Goal: Information Seeking & Learning: Learn about a topic

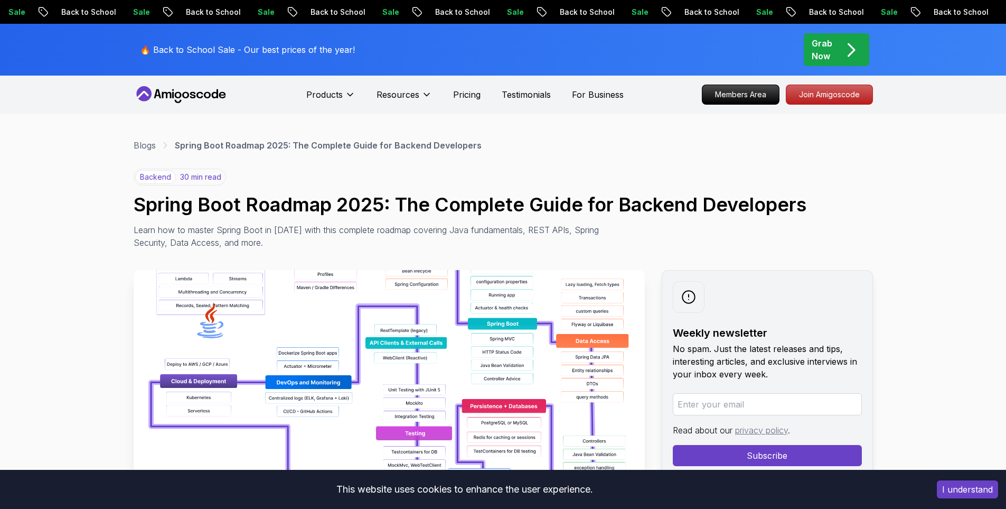
click at [285, 310] on img at bounding box center [389, 389] width 511 height 238
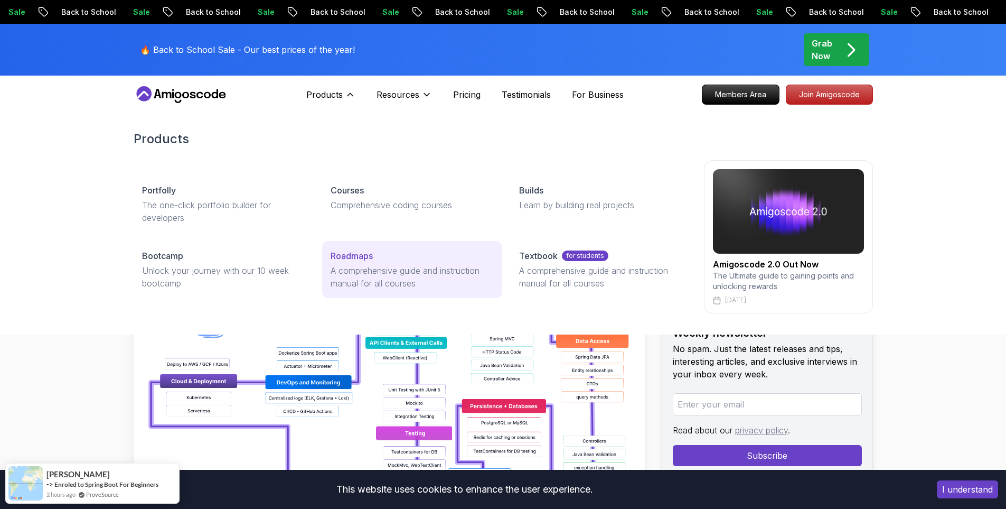
click at [378, 261] on div "Roadmaps" at bounding box center [412, 255] width 163 height 13
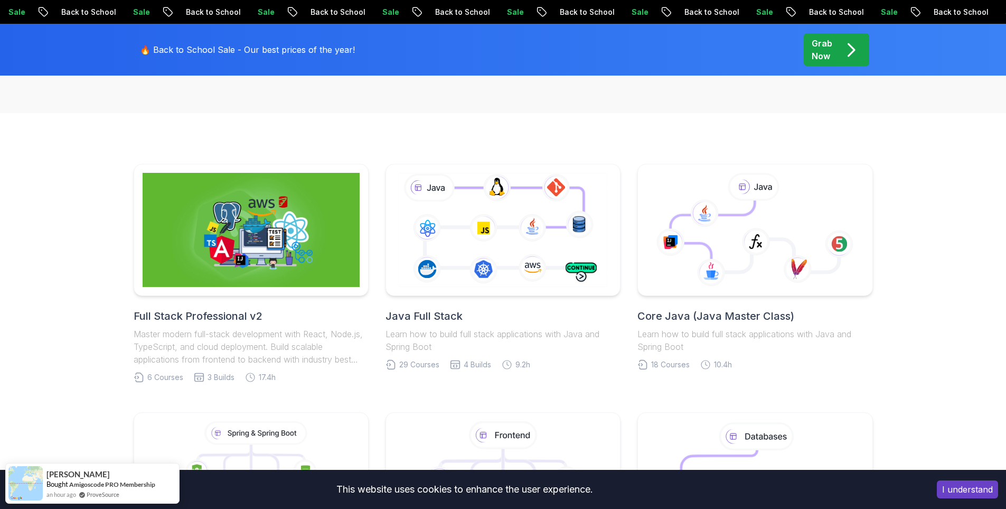
scroll to position [158, 0]
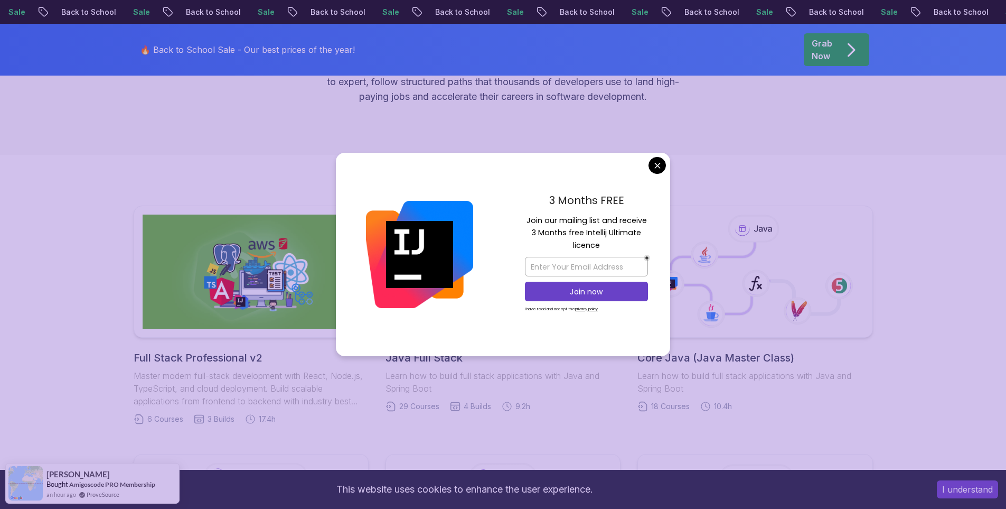
click at [665, 159] on div "3 Months FREE Join our mailing list and receive 3 Months free Intellij Ultimate…" at bounding box center [586, 255] width 167 height 204
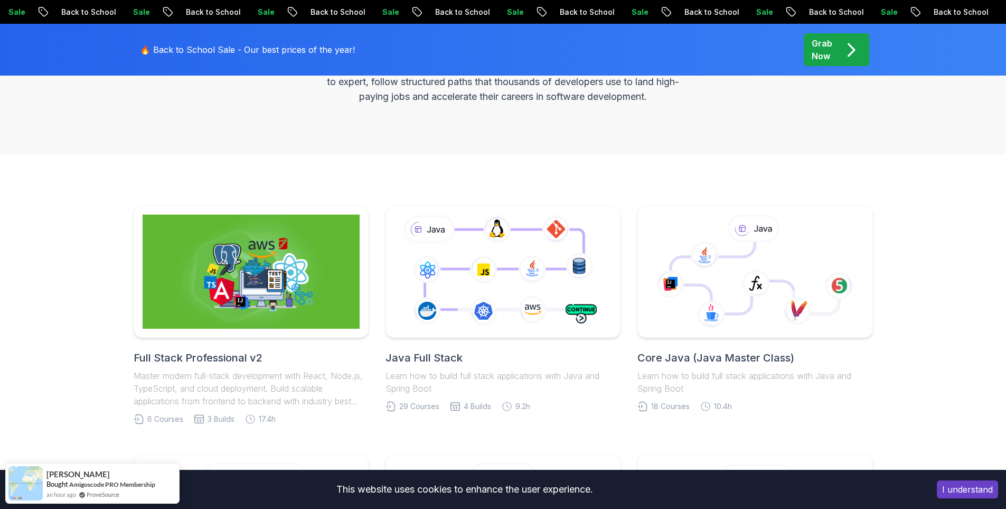
click at [729, 328] on icon at bounding box center [755, 272] width 228 height 120
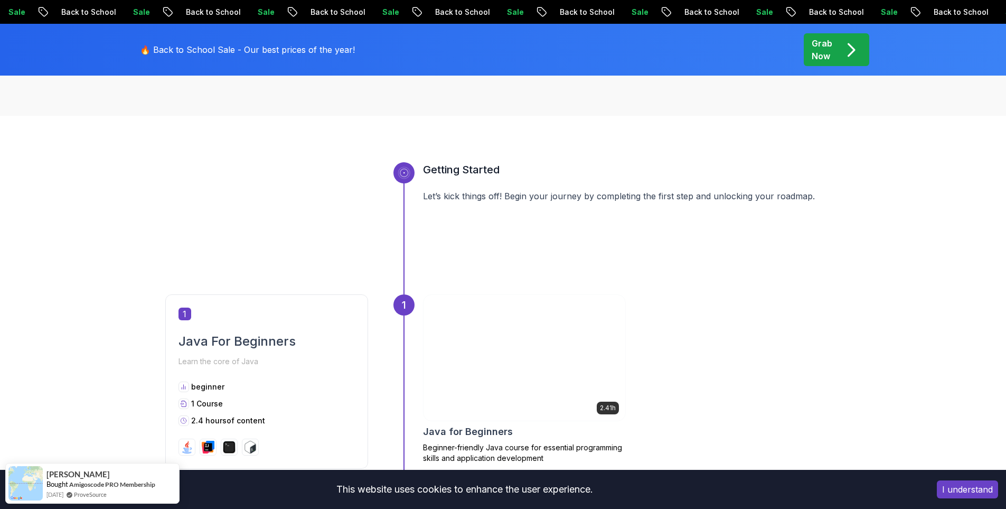
scroll to position [528, 0]
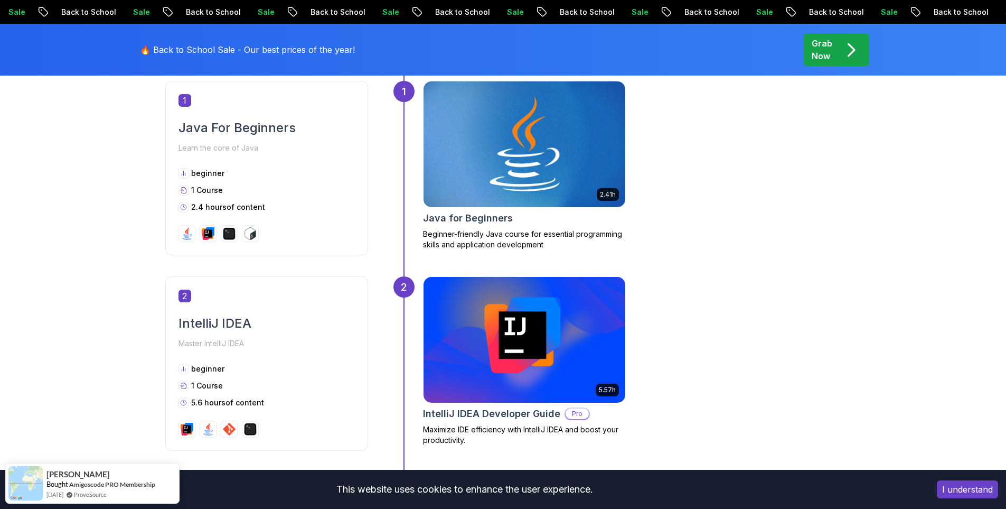
click at [514, 191] on img at bounding box center [524, 144] width 212 height 132
